Goal: Information Seeking & Learning: Learn about a topic

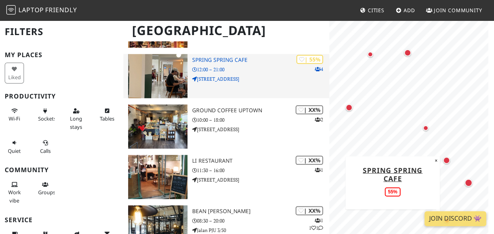
scroll to position [432, 0]
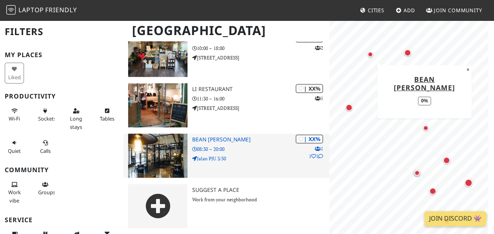
click at [223, 138] on h3 "BEAN [PERSON_NAME]" at bounding box center [260, 139] width 137 height 7
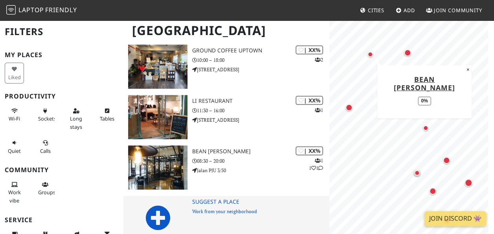
scroll to position [432, 0]
